Goal: Task Accomplishment & Management: Manage account settings

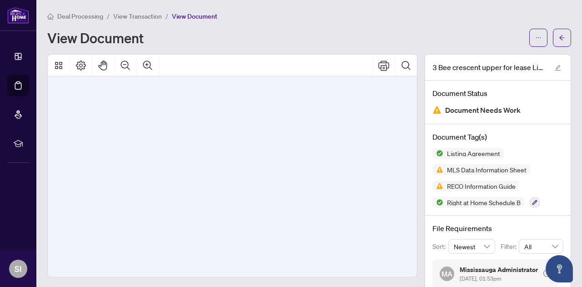
scroll to position [18443, 0]
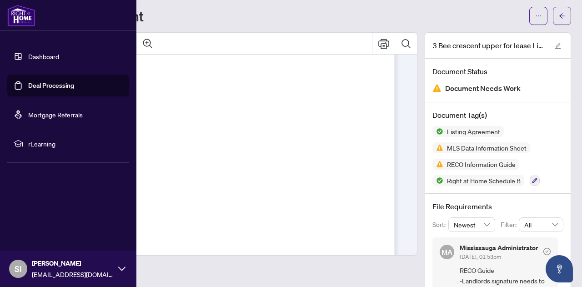
drag, startPoint x: 39, startPoint y: 58, endPoint x: 55, endPoint y: 64, distance: 17.1
click at [39, 58] on link "Dashboard" at bounding box center [43, 56] width 31 height 8
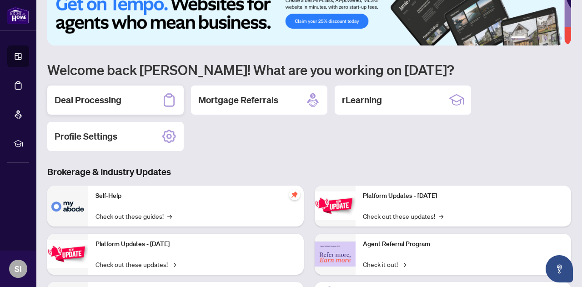
click at [81, 95] on h2 "Deal Processing" at bounding box center [88, 100] width 67 height 13
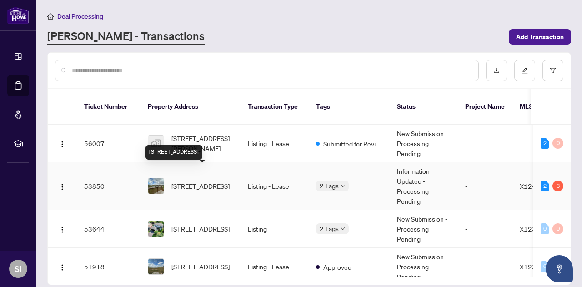
click at [213, 181] on span "[STREET_ADDRESS]" at bounding box center [200, 186] width 58 height 10
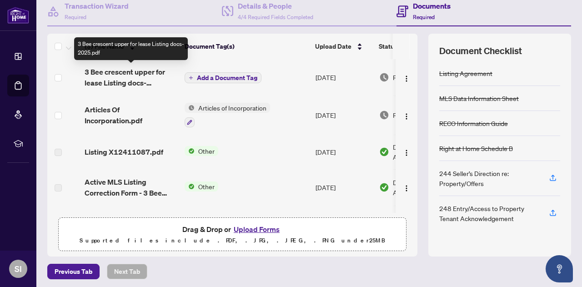
click at [142, 73] on span "3 Bee crescent upper for lease Listing docs- 2025.pdf" at bounding box center [131, 77] width 93 height 22
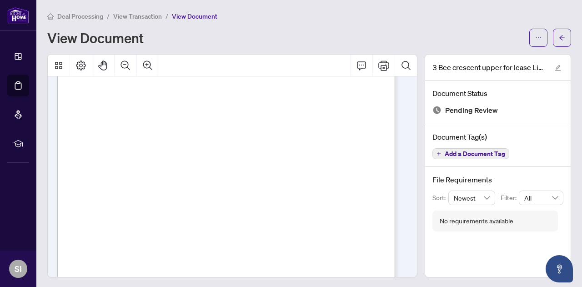
scroll to position [18443, 0]
click at [558, 37] on button "button" at bounding box center [561, 38] width 18 height 18
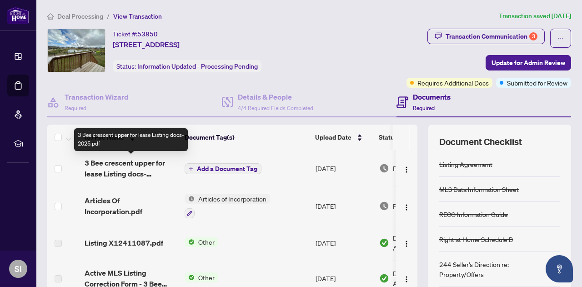
click at [135, 168] on span "3 Bee crescent upper for lease Listing docs- 2025.pdf" at bounding box center [131, 168] width 93 height 22
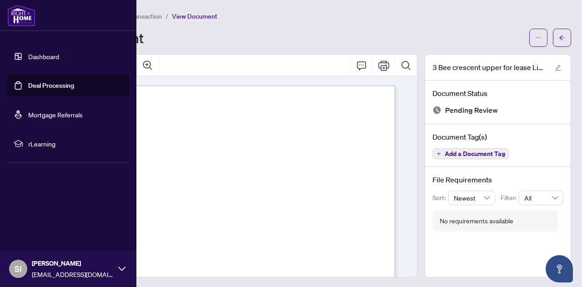
click at [33, 56] on link "Dashboard" at bounding box center [43, 56] width 31 height 8
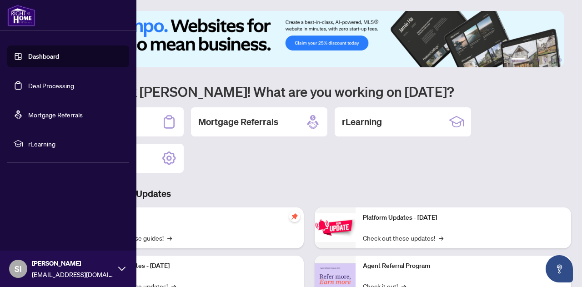
click at [45, 88] on link "Deal Processing" at bounding box center [51, 85] width 46 height 8
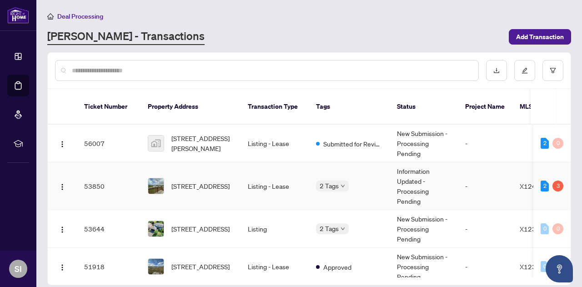
click at [205, 181] on span "[STREET_ADDRESS]" at bounding box center [200, 186] width 58 height 10
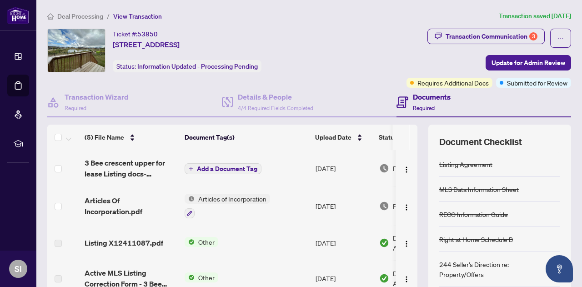
click at [220, 168] on span "Add a Document Tag" at bounding box center [227, 168] width 60 height 6
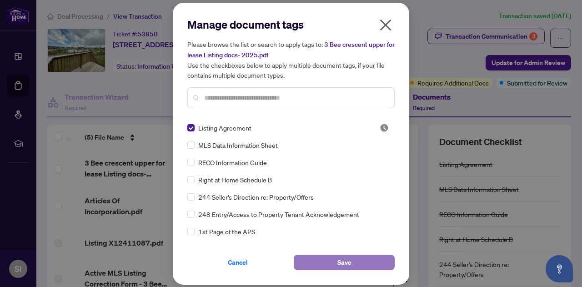
click at [357, 264] on button "Save" at bounding box center [344, 261] width 101 height 15
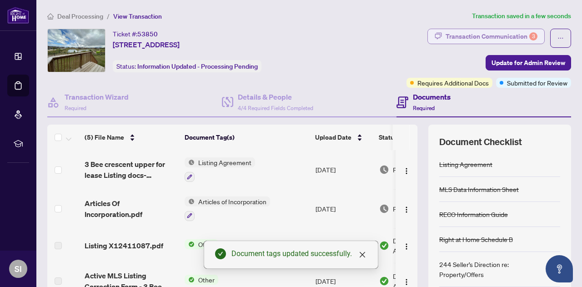
click at [481, 35] on div "Transaction Communication 3" at bounding box center [491, 36] width 92 height 15
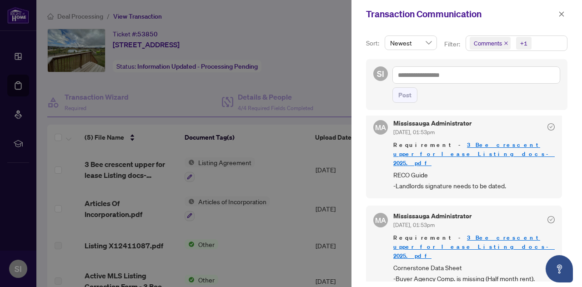
scroll to position [1, 0]
click at [115, 166] on div at bounding box center [291, 143] width 582 height 287
click at [114, 166] on div at bounding box center [291, 143] width 582 height 287
click at [564, 13] on button "button" at bounding box center [561, 14] width 12 height 11
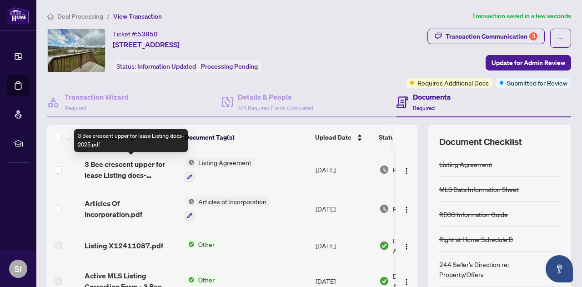
click at [114, 172] on span "3 Bee crescent upper for lease Listing docs- 2025.pdf" at bounding box center [131, 170] width 93 height 22
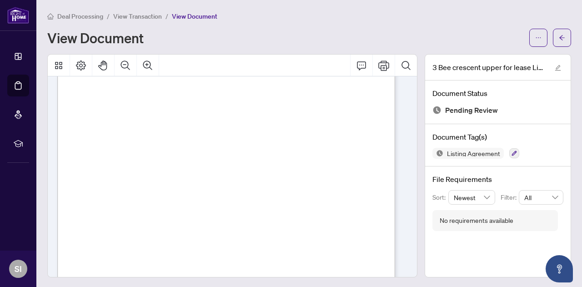
scroll to position [6870, 0]
click at [558, 33] on span "button" at bounding box center [561, 37] width 6 height 15
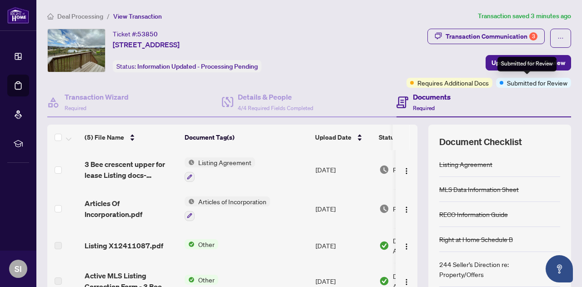
click at [507, 85] on span "Submitted for Review" at bounding box center [537, 83] width 60 height 10
click at [512, 61] on span "Update for Admin Review" at bounding box center [528, 62] width 74 height 15
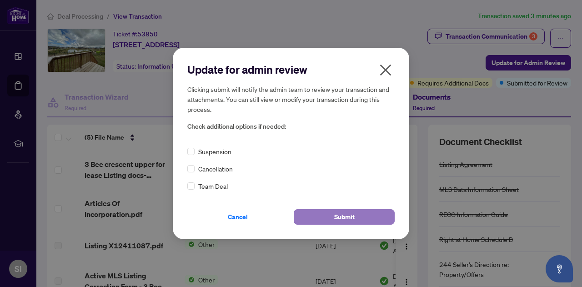
click at [341, 216] on span "Submit" at bounding box center [344, 216] width 20 height 15
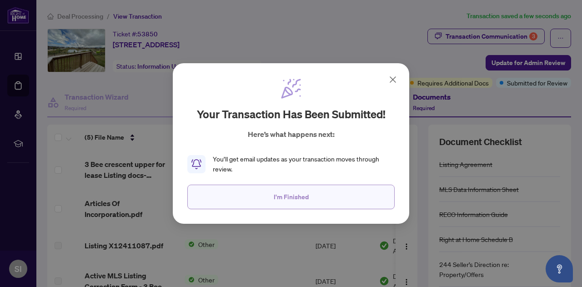
click at [266, 190] on button "I'm Finished" at bounding box center [290, 196] width 207 height 25
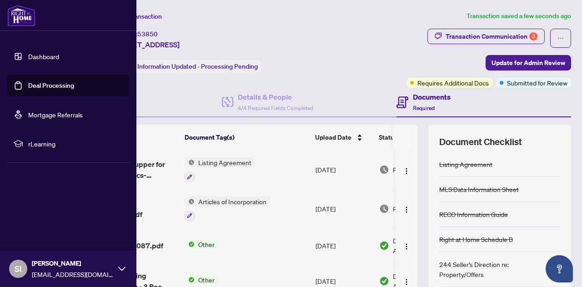
click at [35, 88] on link "Deal Processing" at bounding box center [51, 85] width 46 height 8
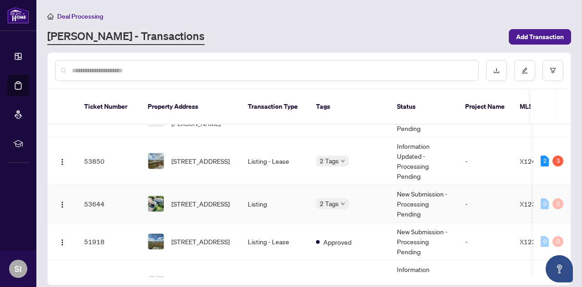
scroll to position [45, 0]
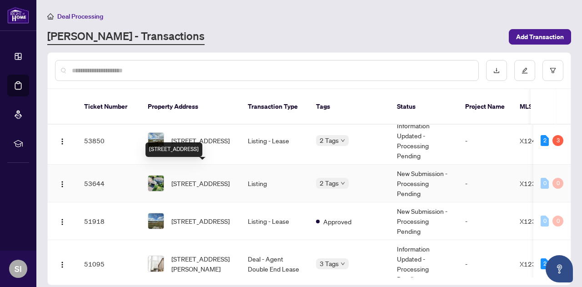
click at [212, 178] on span "[STREET_ADDRESS]" at bounding box center [200, 183] width 58 height 10
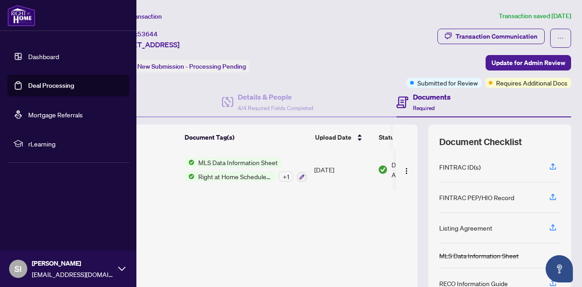
click at [50, 87] on link "Deal Processing" at bounding box center [51, 85] width 46 height 8
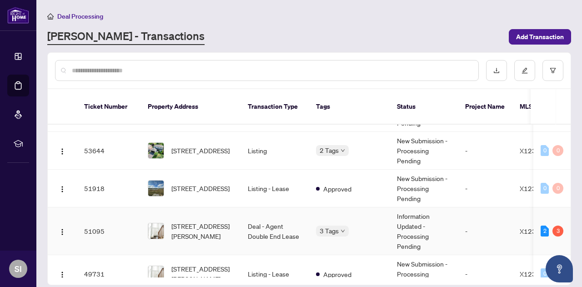
scroll to position [91, 0]
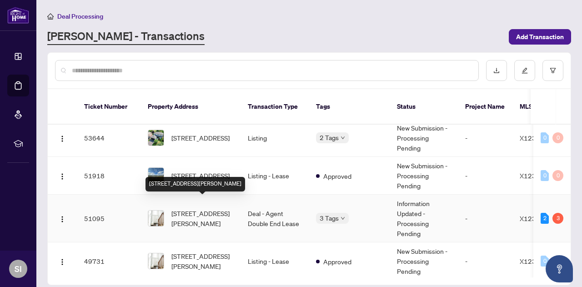
click at [212, 208] on span "[STREET_ADDRESS][PERSON_NAME]" at bounding box center [202, 218] width 62 height 20
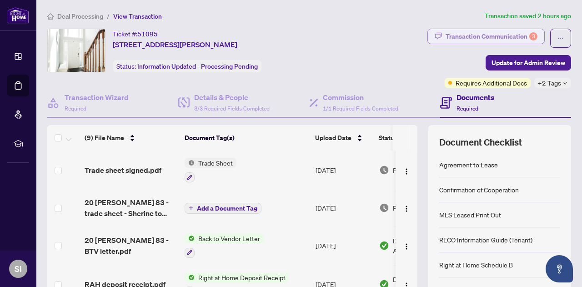
click at [491, 33] on div "Transaction Communication 3" at bounding box center [491, 36] width 92 height 15
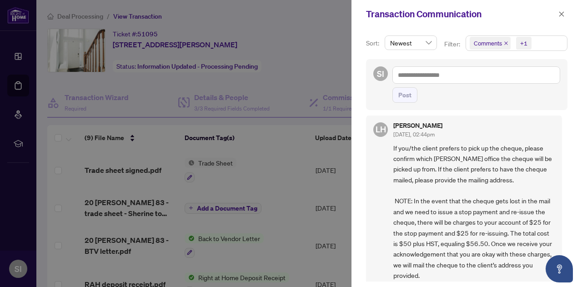
scroll to position [182, 0]
